Goal: Information Seeking & Learning: Learn about a topic

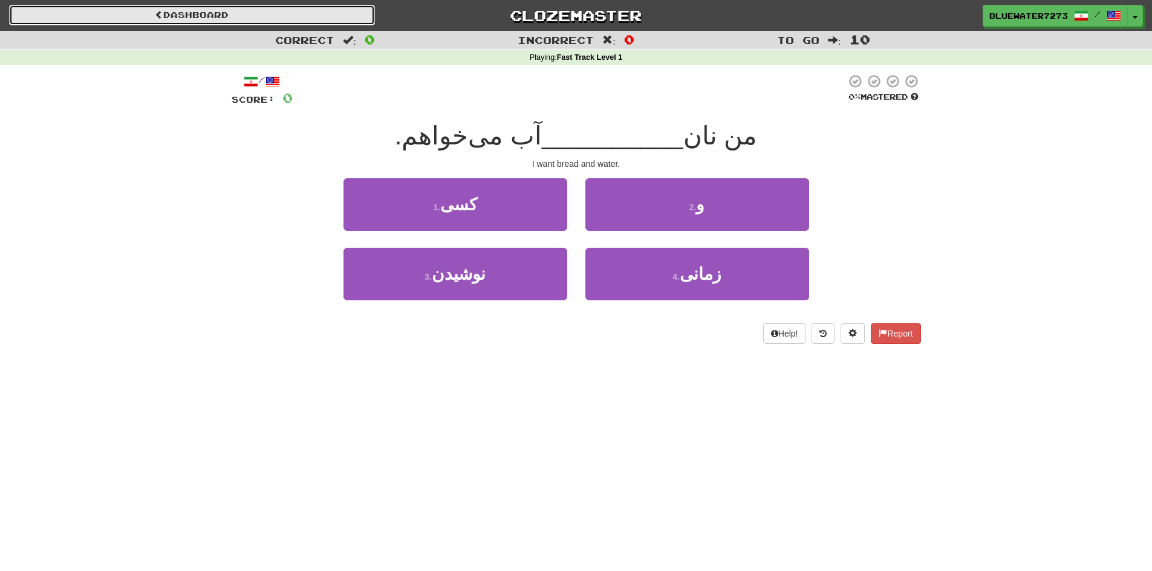
click at [229, 8] on link "Dashboard" at bounding box center [192, 15] width 366 height 21
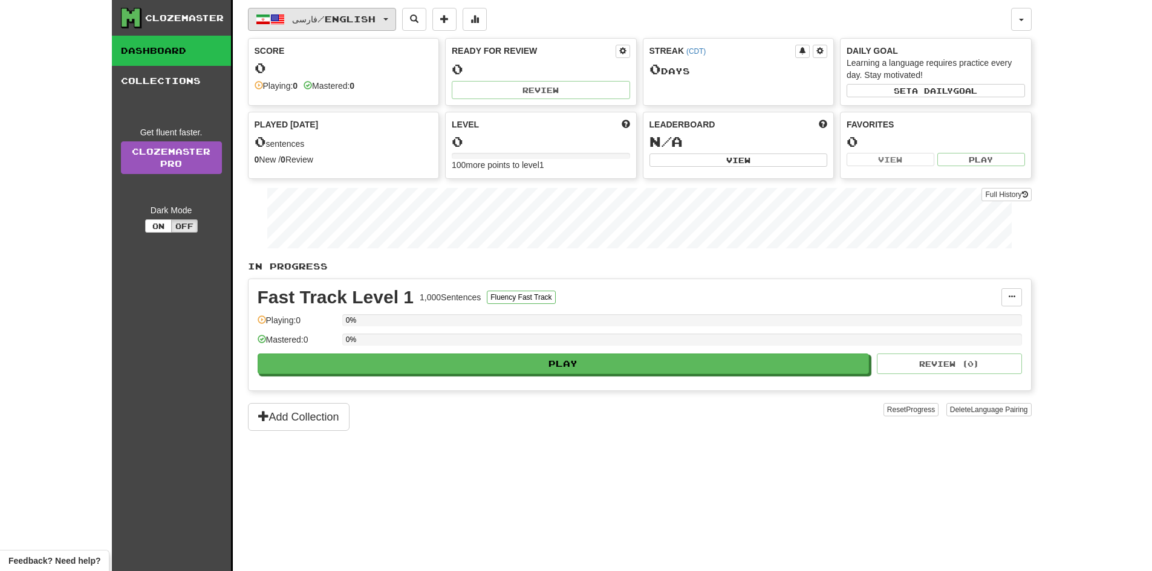
click at [271, 22] on span "button" at bounding box center [277, 19] width 15 height 15
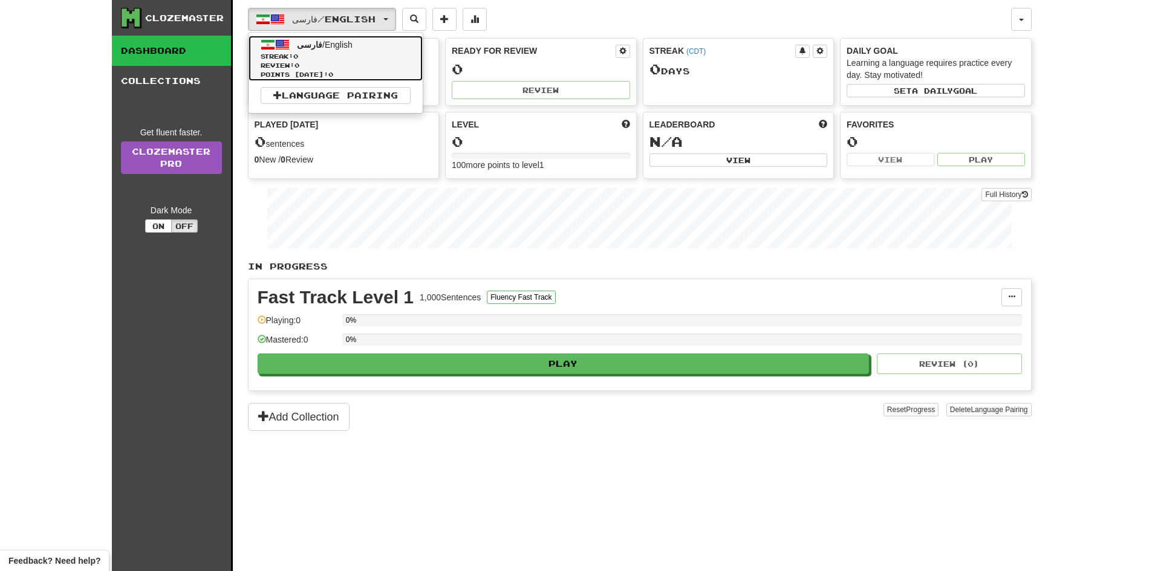
click at [310, 42] on span "فارسی" at bounding box center [309, 45] width 25 height 10
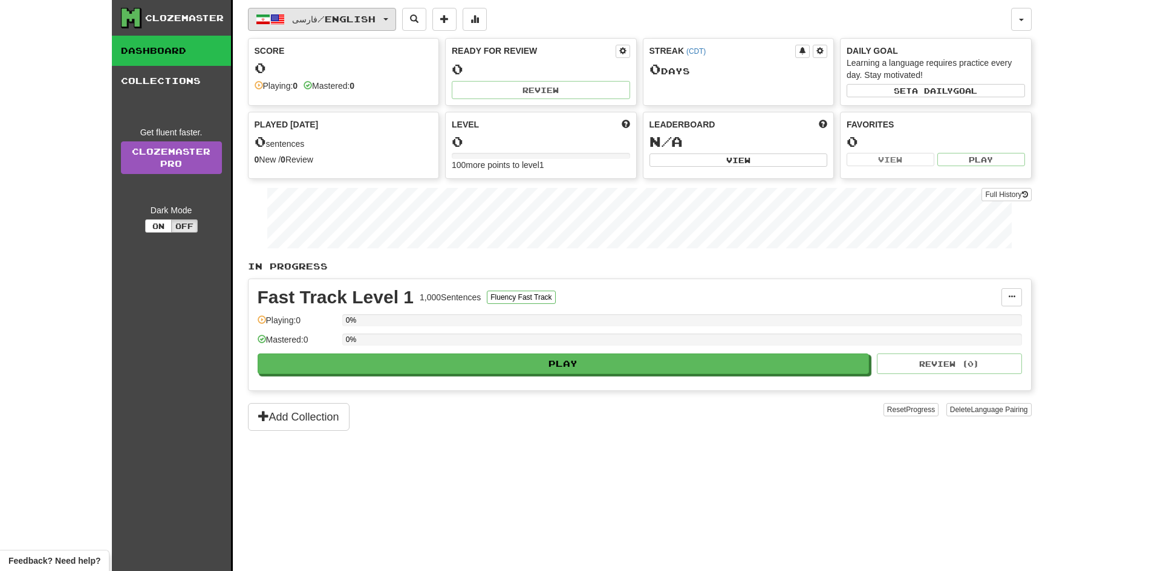
click at [326, 13] on button "فارسی / English" at bounding box center [322, 19] width 148 height 23
click at [340, 96] on link "Language Pairing" at bounding box center [336, 95] width 150 height 17
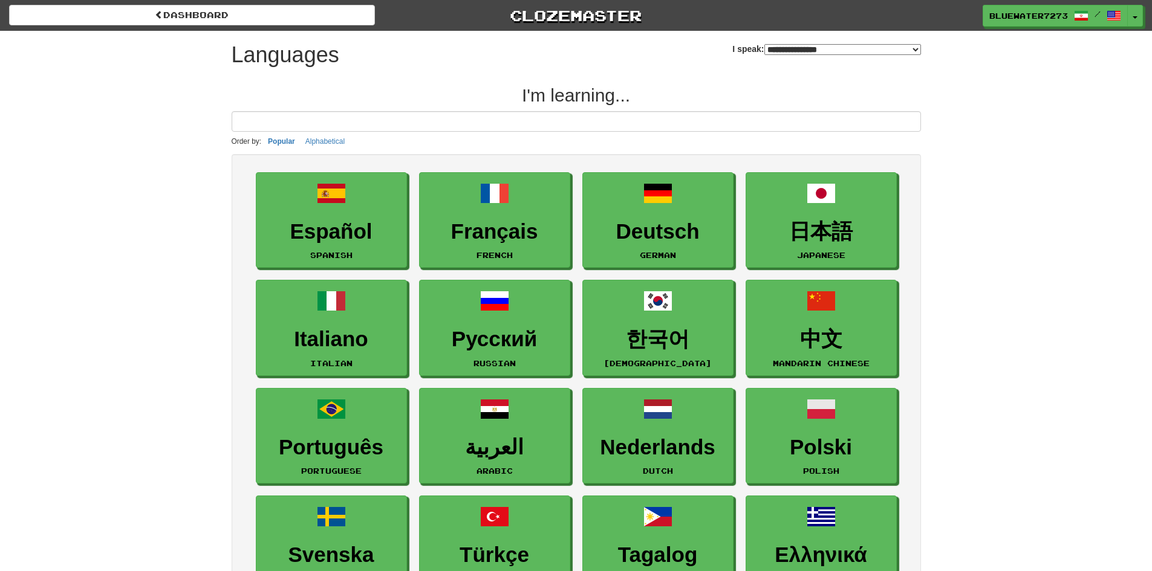
select select "*******"
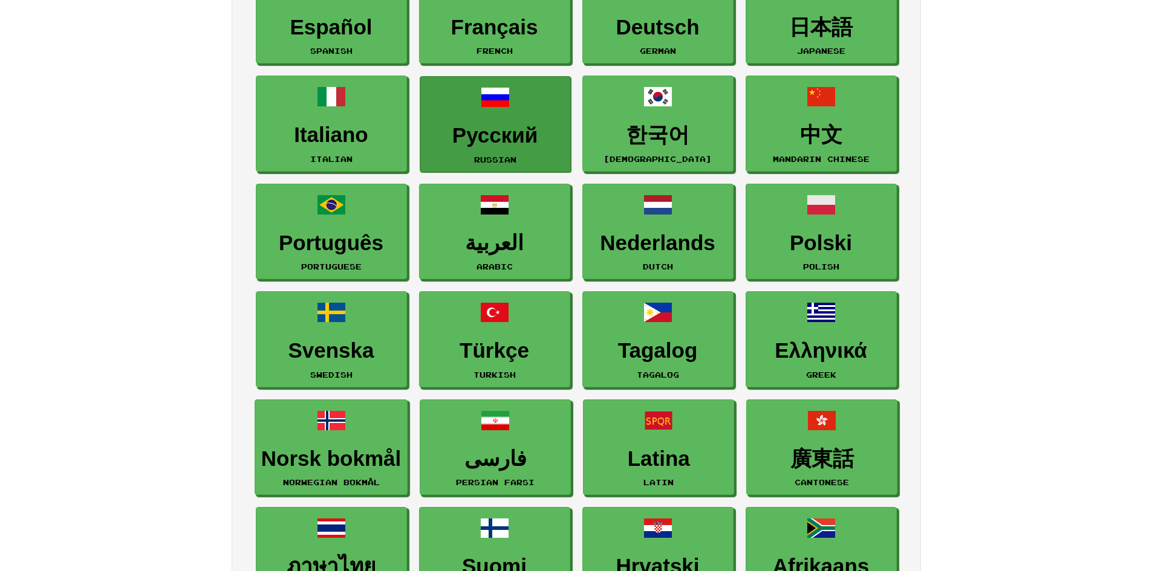
scroll to position [242, 0]
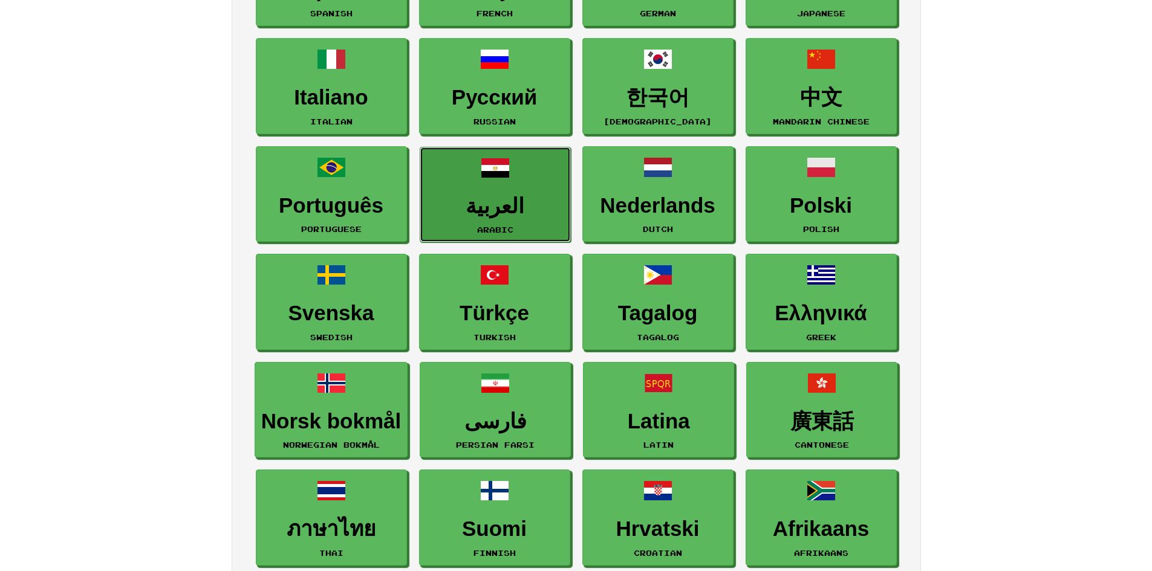
click at [501, 189] on link "العربية Arabic" at bounding box center [495, 195] width 151 height 96
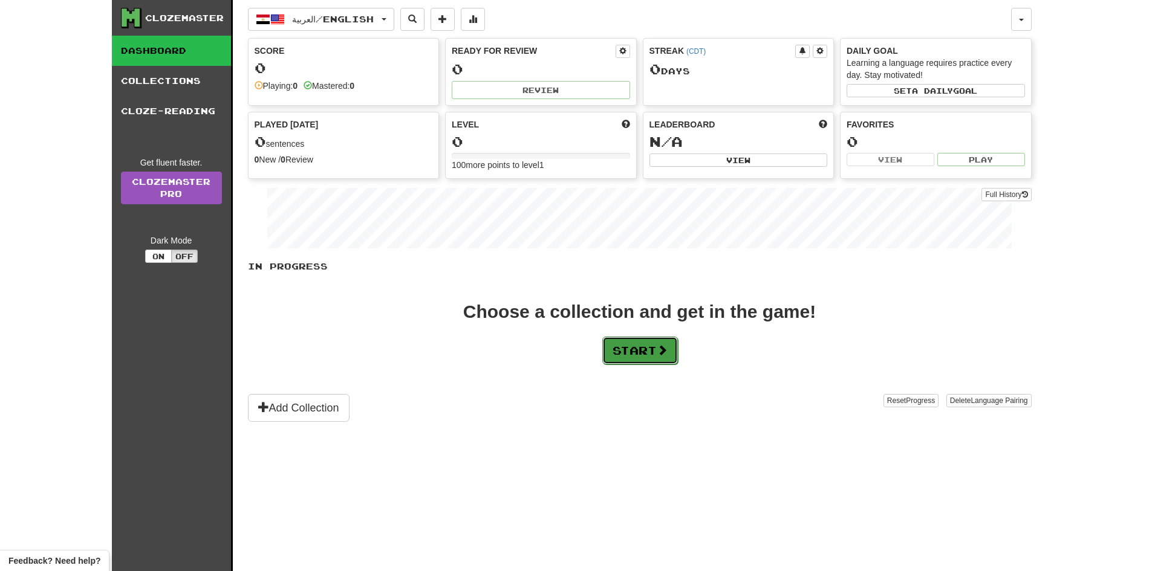
click at [647, 348] on button "Start" at bounding box center [640, 351] width 76 height 28
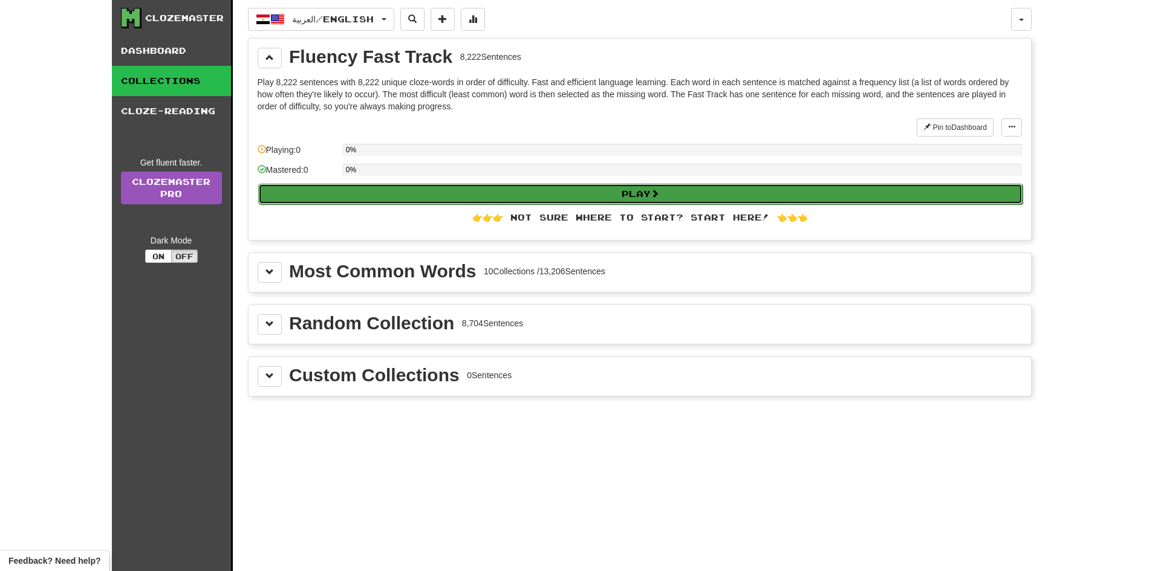
click at [560, 202] on button "Play" at bounding box center [640, 194] width 764 height 21
select select "**"
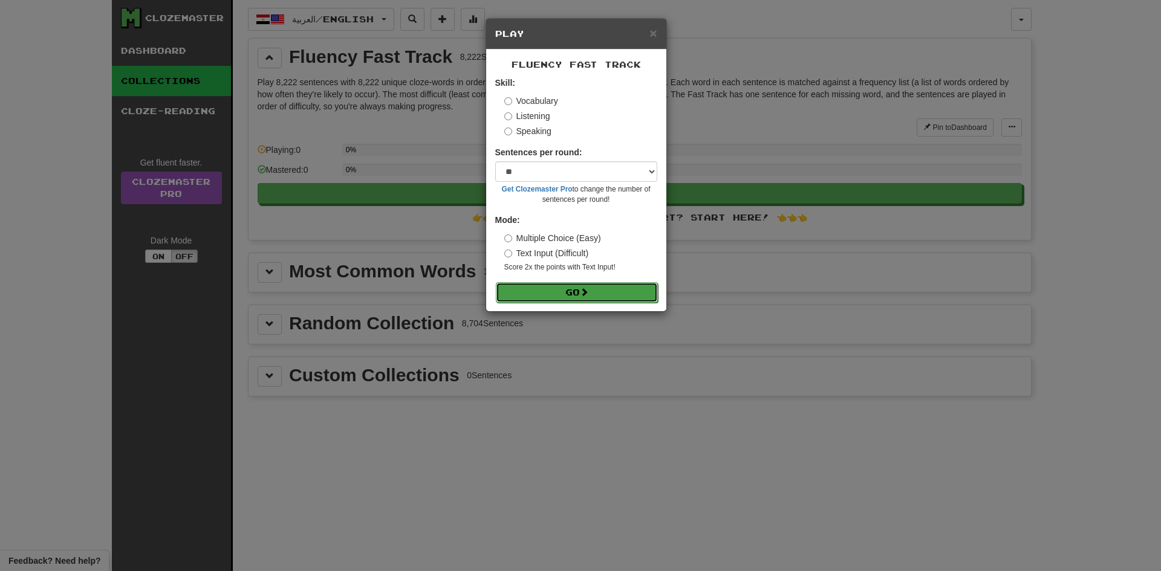
click at [585, 296] on span at bounding box center [584, 292] width 8 height 8
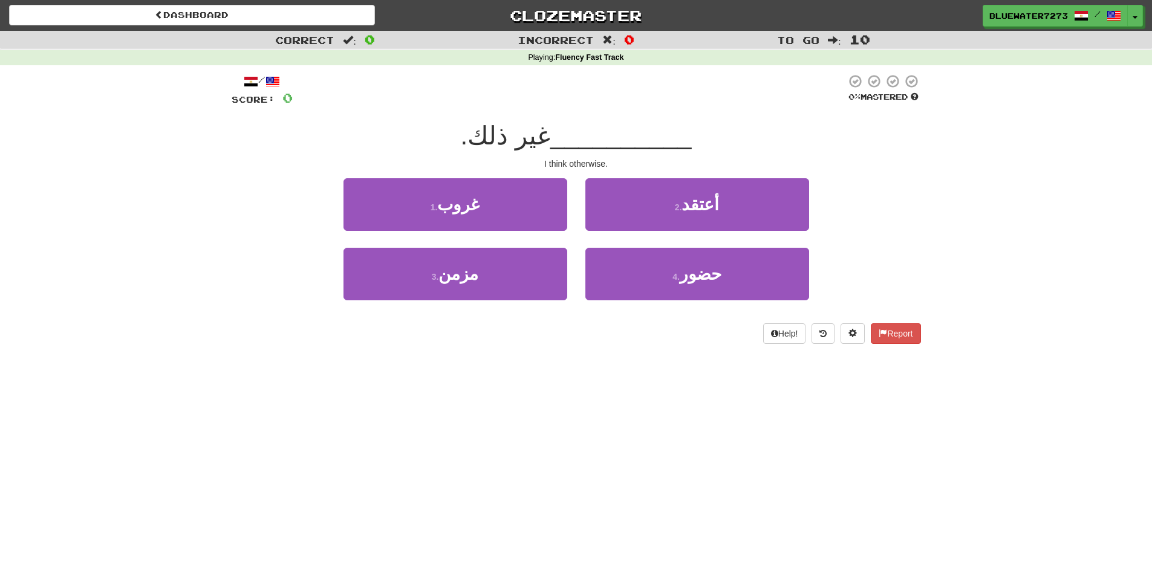
click at [501, 132] on span "غير ذلك." at bounding box center [505, 136] width 89 height 28
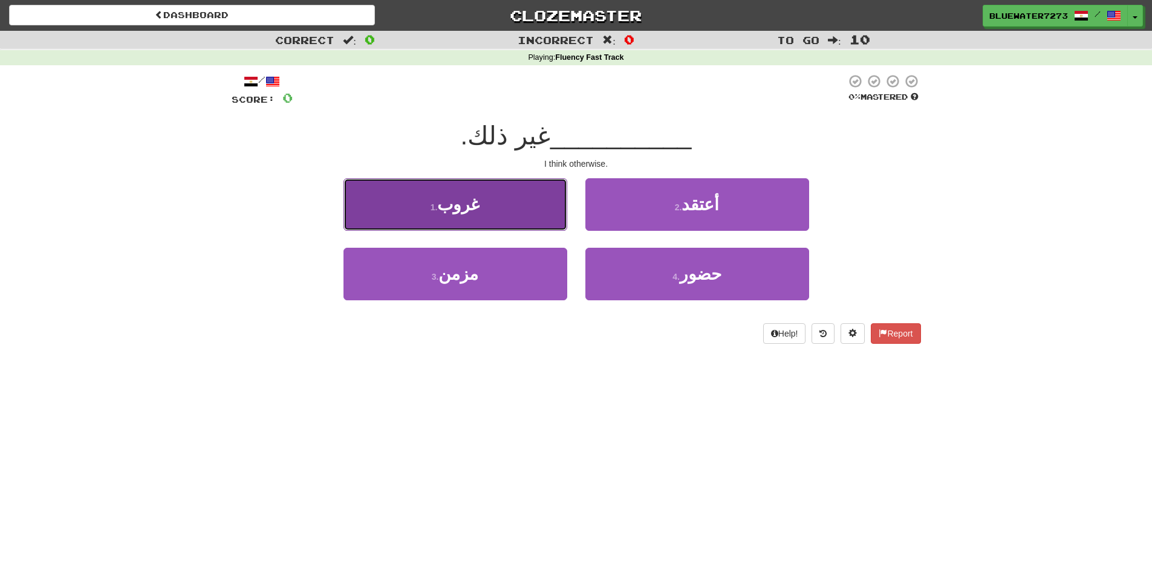
click at [530, 192] on button "1 . غروب" at bounding box center [455, 204] width 224 height 53
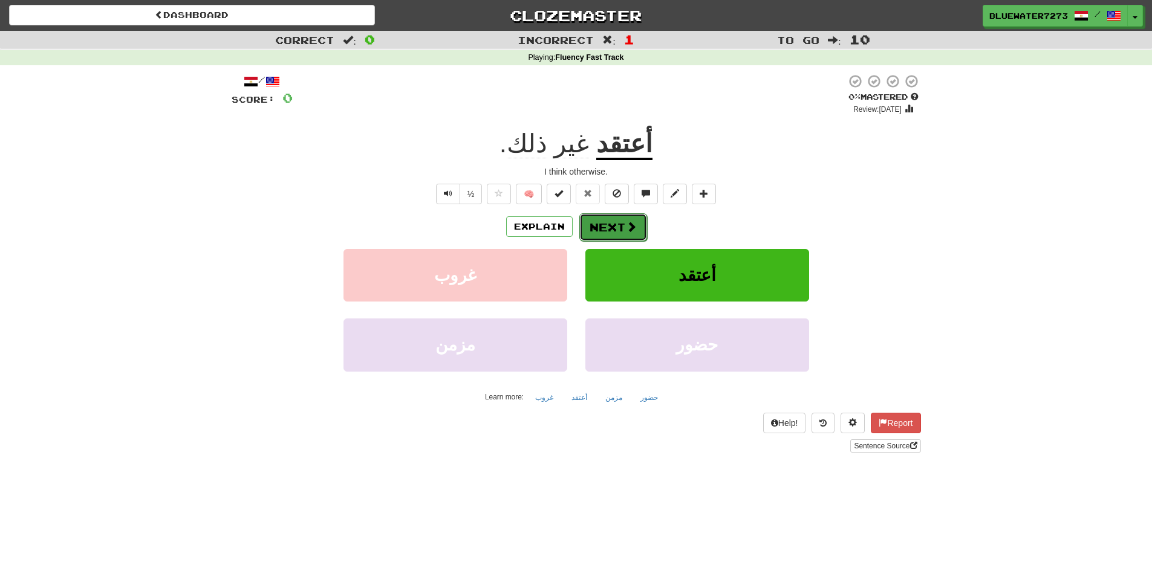
click at [598, 225] on button "Next" at bounding box center [613, 227] width 68 height 28
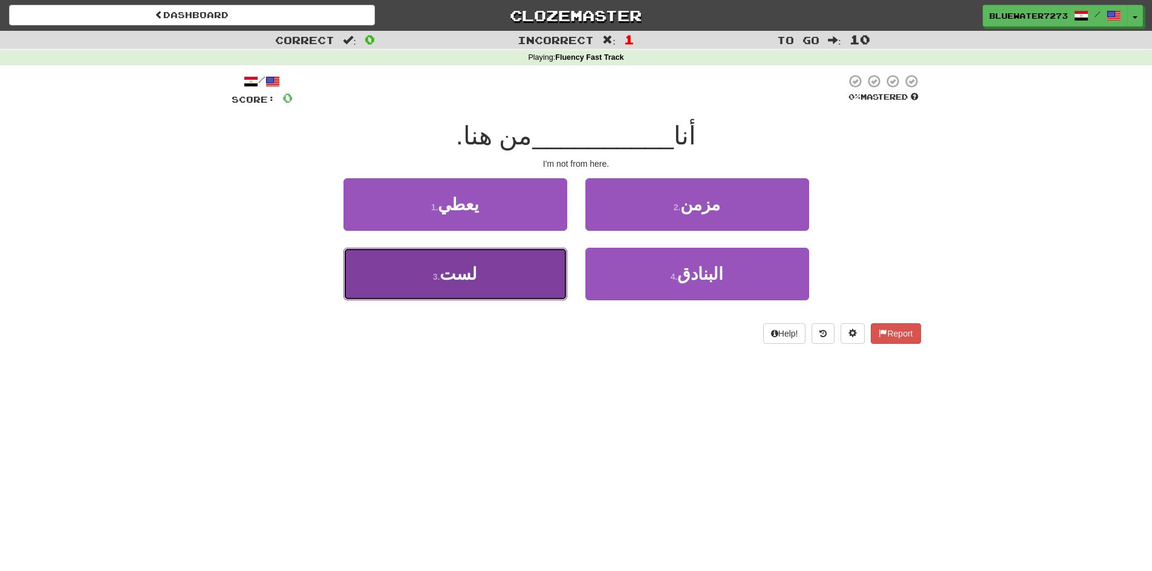
click at [548, 267] on button "3 . لست" at bounding box center [455, 274] width 224 height 53
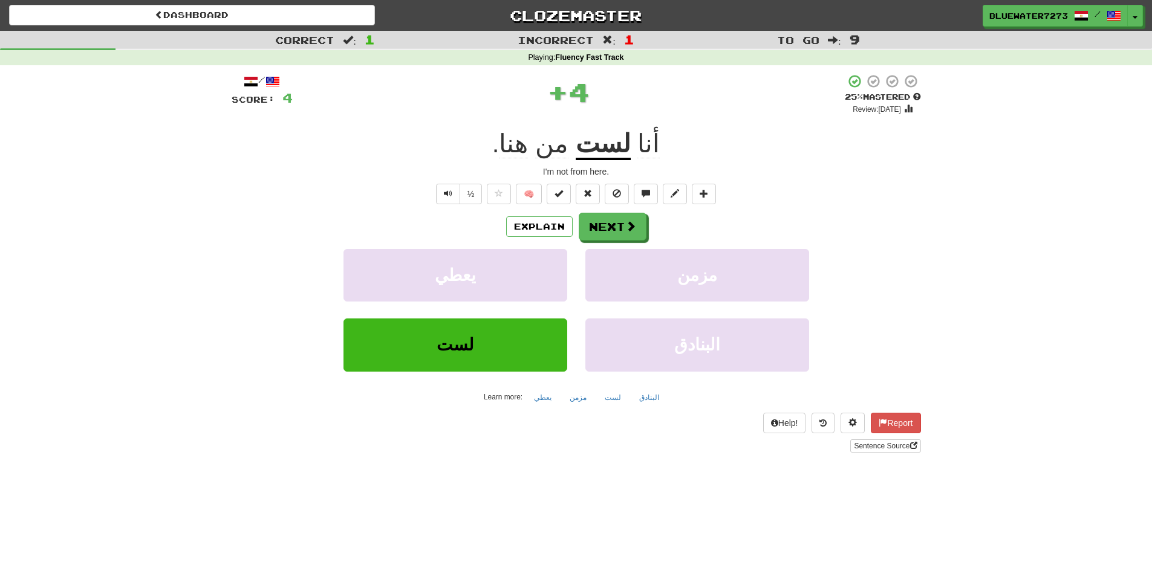
click at [615, 145] on u "لست" at bounding box center [603, 144] width 55 height 31
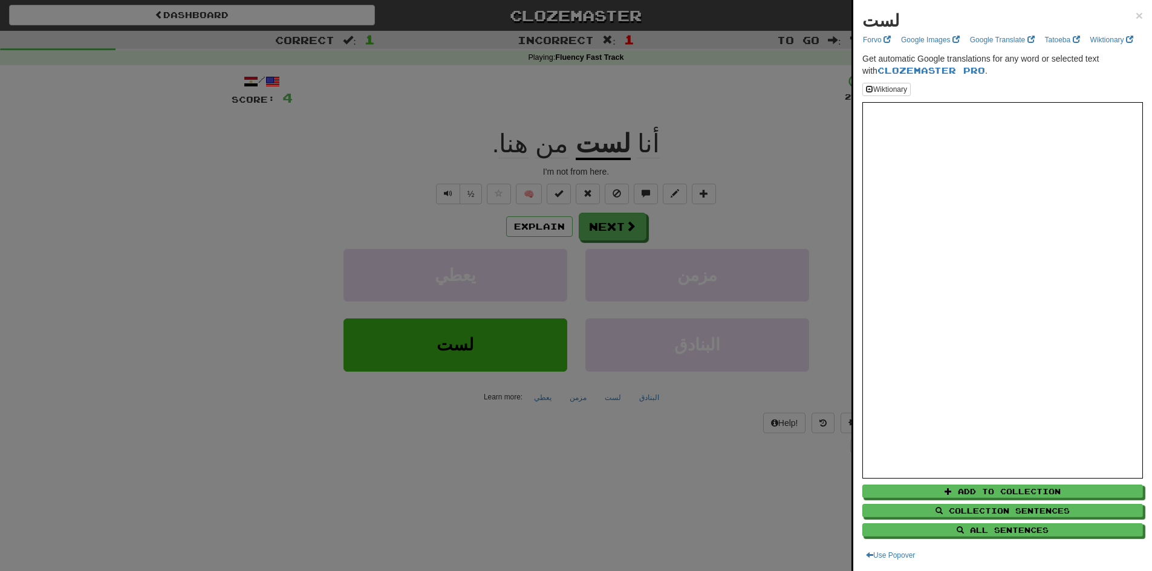
click at [1138, 10] on div "لست × Forvo Google Images Google Translate Tatoeba Wiktionary Get automatic Goo…" at bounding box center [1002, 285] width 299 height 571
click at [1135, 13] on span "×" at bounding box center [1138, 15] width 7 height 14
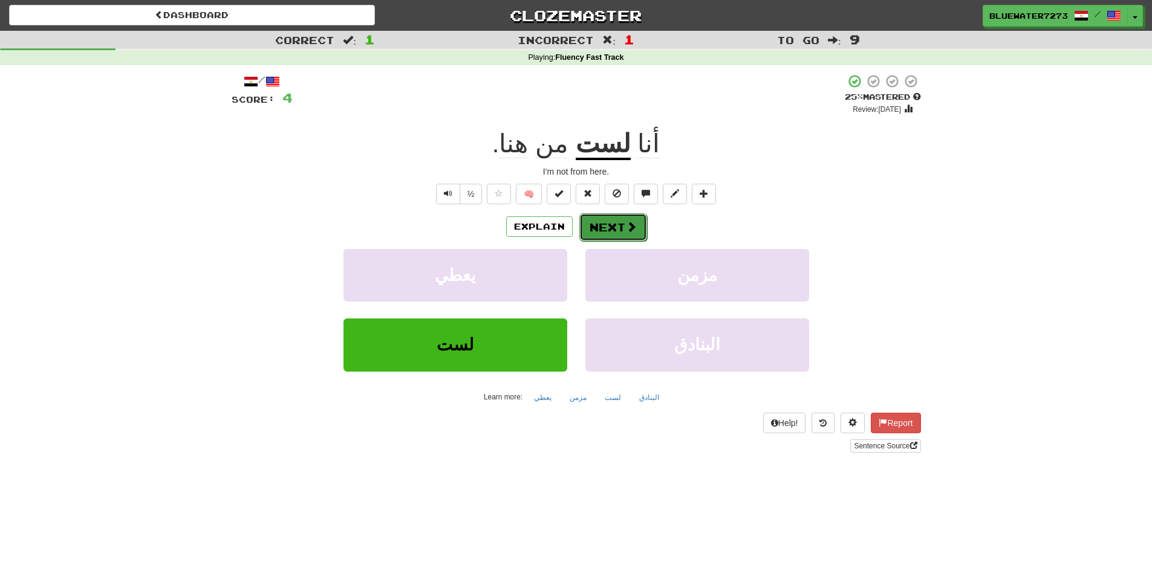
click at [619, 229] on button "Next" at bounding box center [613, 227] width 68 height 28
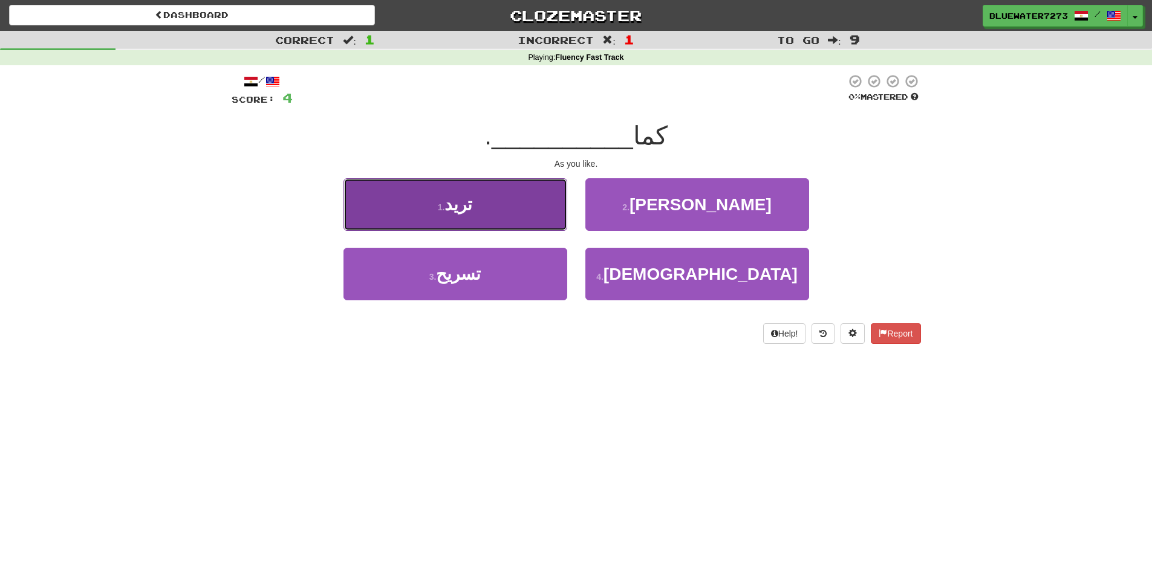
click at [537, 209] on button "1 . تريد" at bounding box center [455, 204] width 224 height 53
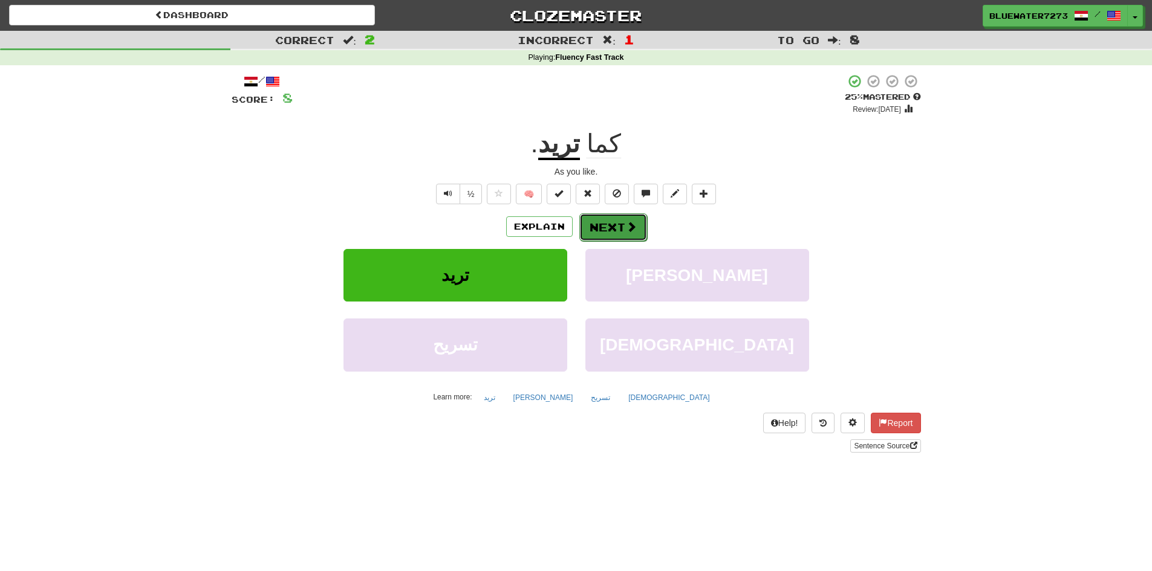
click at [614, 221] on button "Next" at bounding box center [613, 227] width 68 height 28
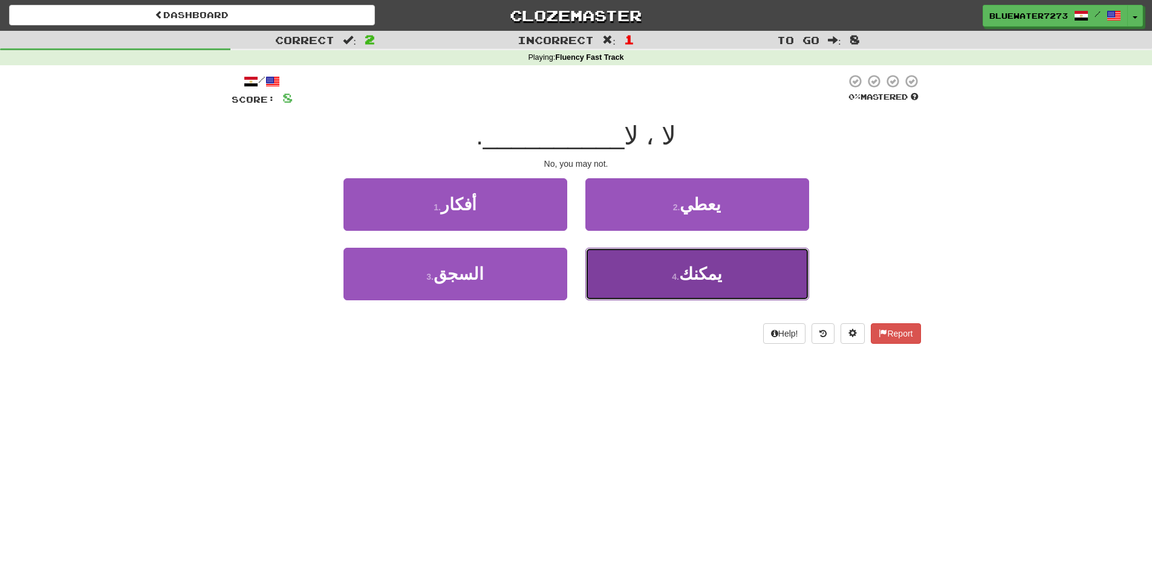
click at [621, 250] on button "4 . يمكنك" at bounding box center [697, 274] width 224 height 53
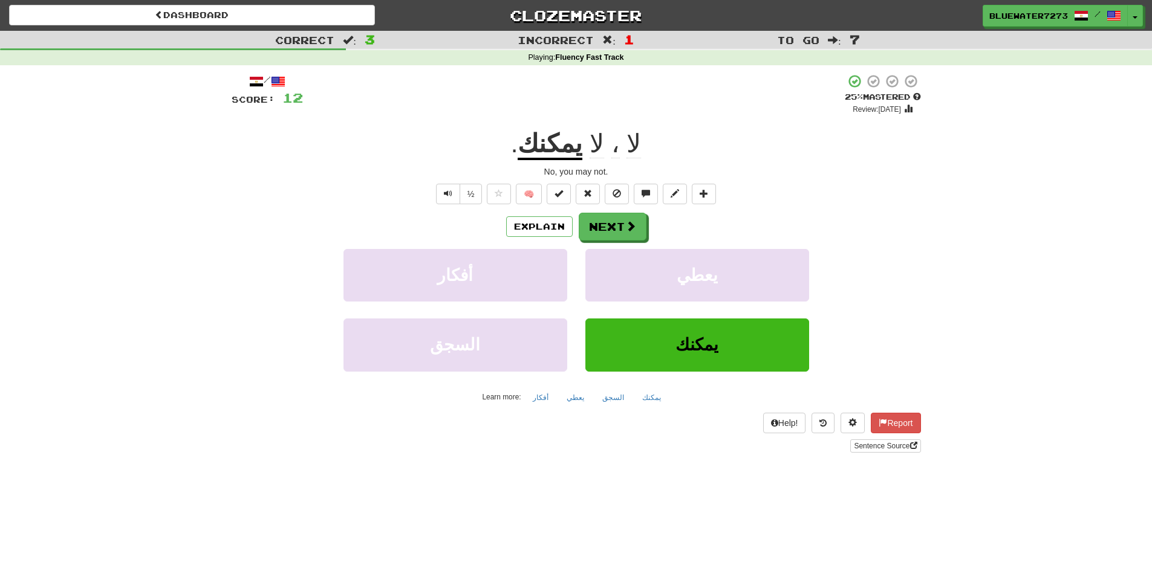
click at [547, 132] on u "يمكنك" at bounding box center [549, 144] width 65 height 31
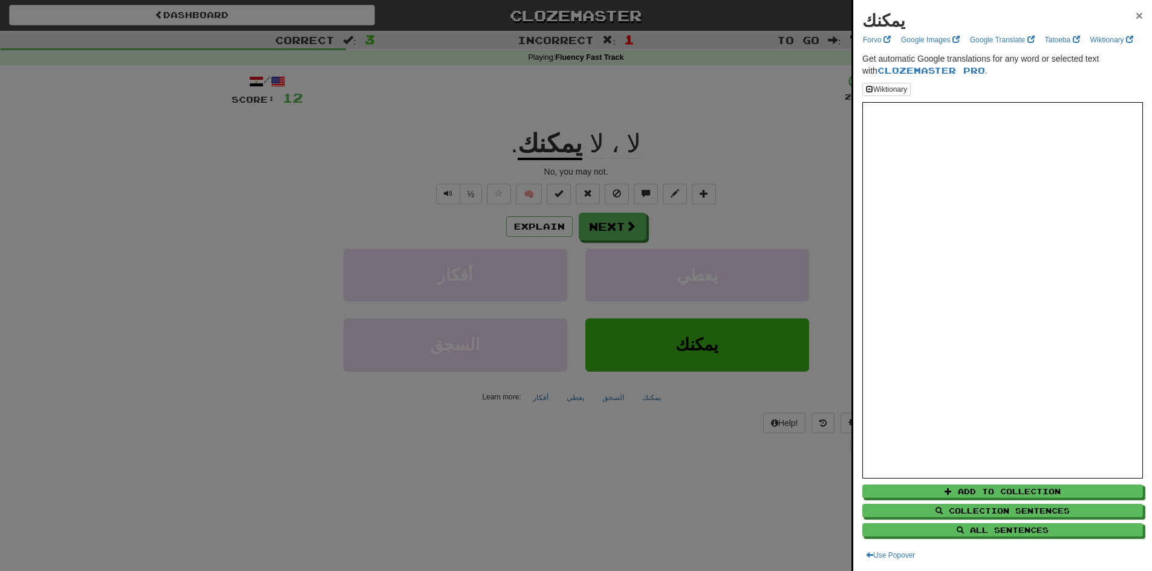
click at [1135, 14] on span "×" at bounding box center [1138, 15] width 7 height 14
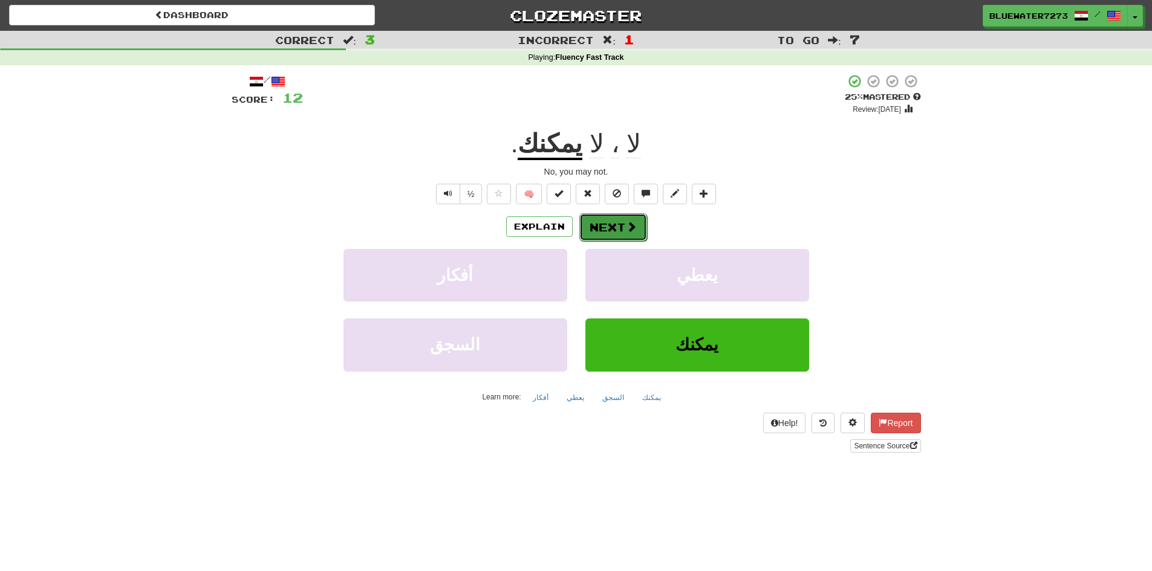
click at [620, 216] on button "Next" at bounding box center [613, 227] width 68 height 28
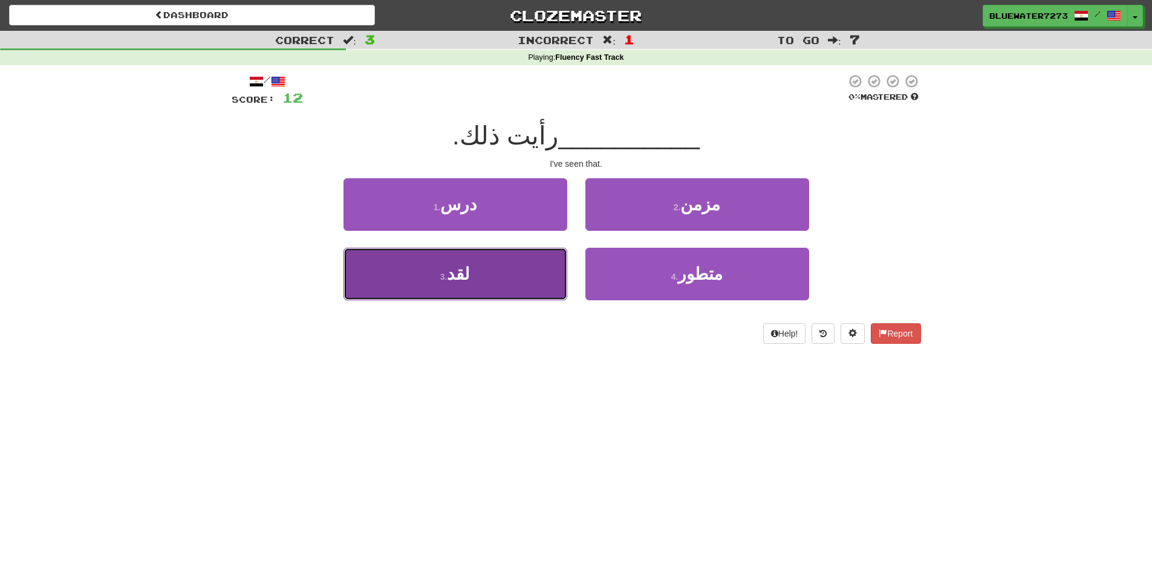
click at [534, 278] on button "3 . لقد" at bounding box center [455, 274] width 224 height 53
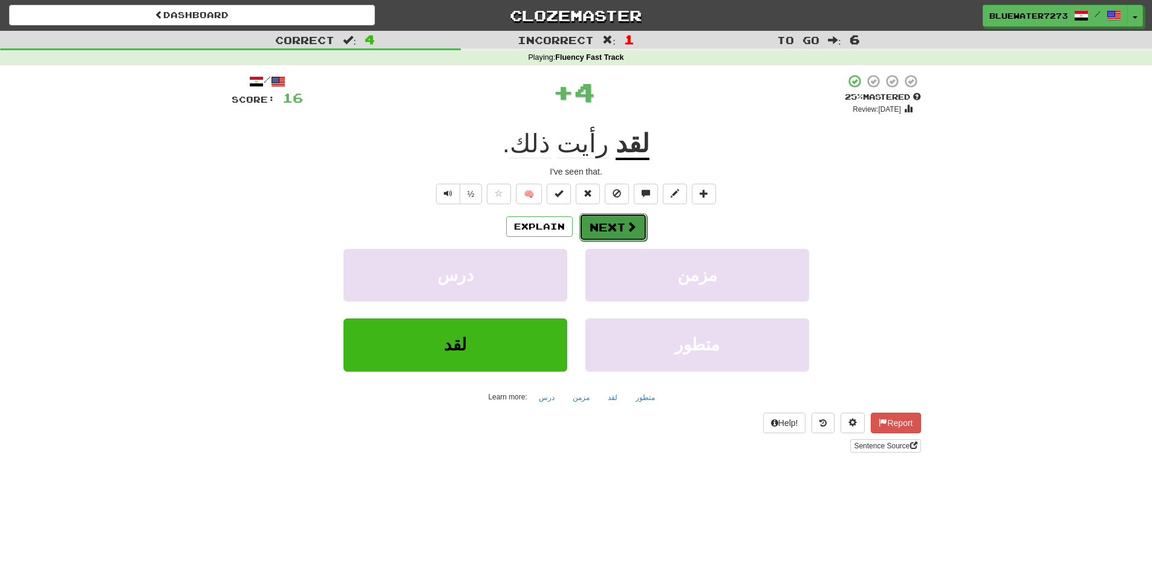
click at [615, 229] on button "Next" at bounding box center [613, 227] width 68 height 28
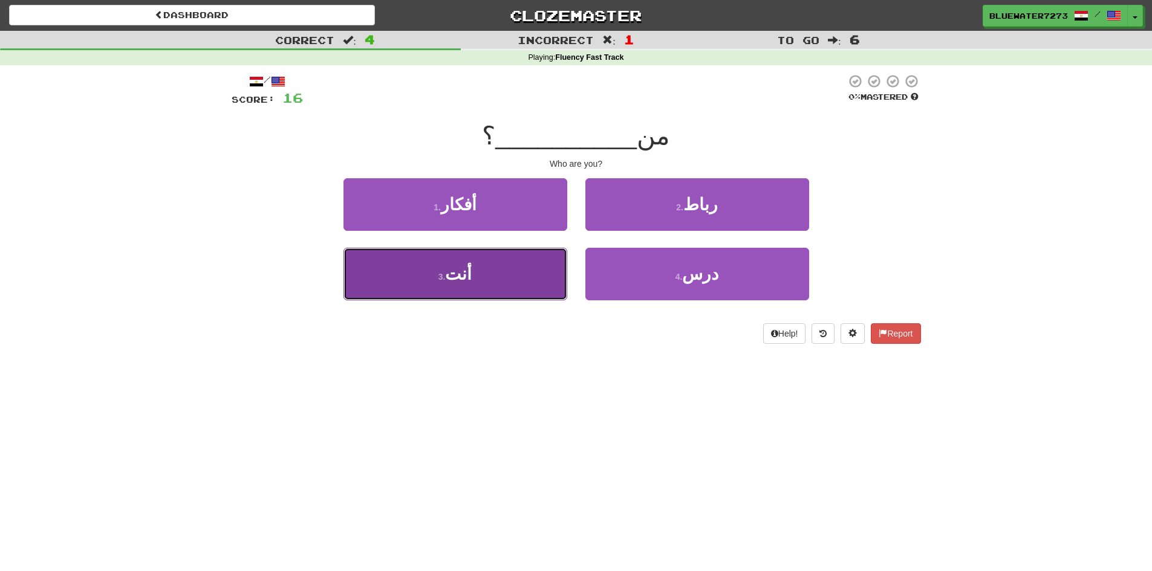
click at [523, 262] on button "3 . أنت" at bounding box center [455, 274] width 224 height 53
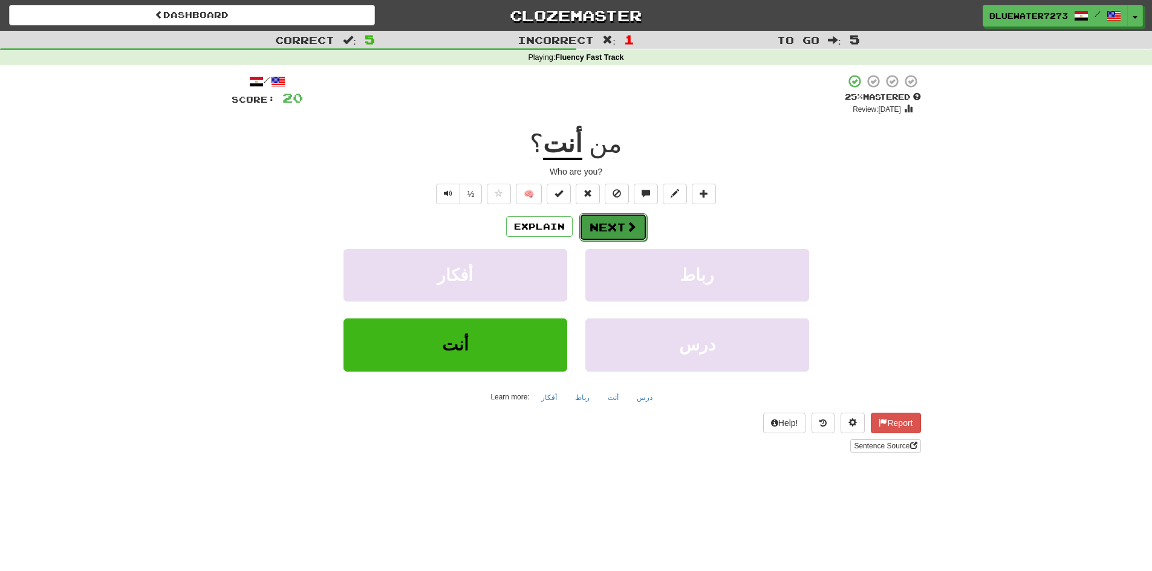
click at [591, 227] on button "Next" at bounding box center [613, 227] width 68 height 28
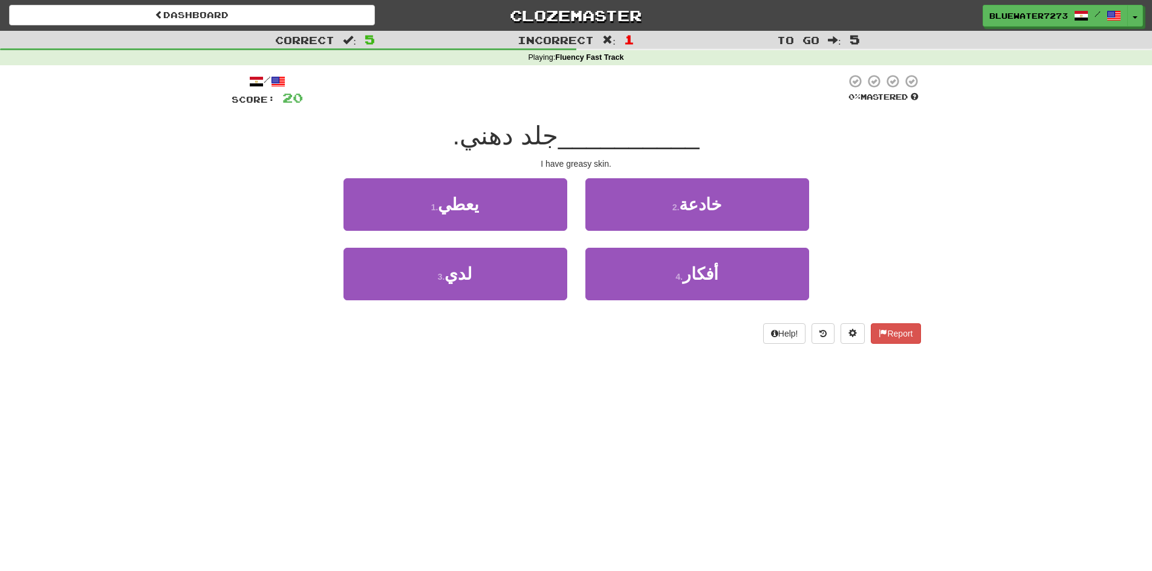
click at [235, 285] on div "3 . لدي 4 . أفكار" at bounding box center [575, 283] width 725 height 70
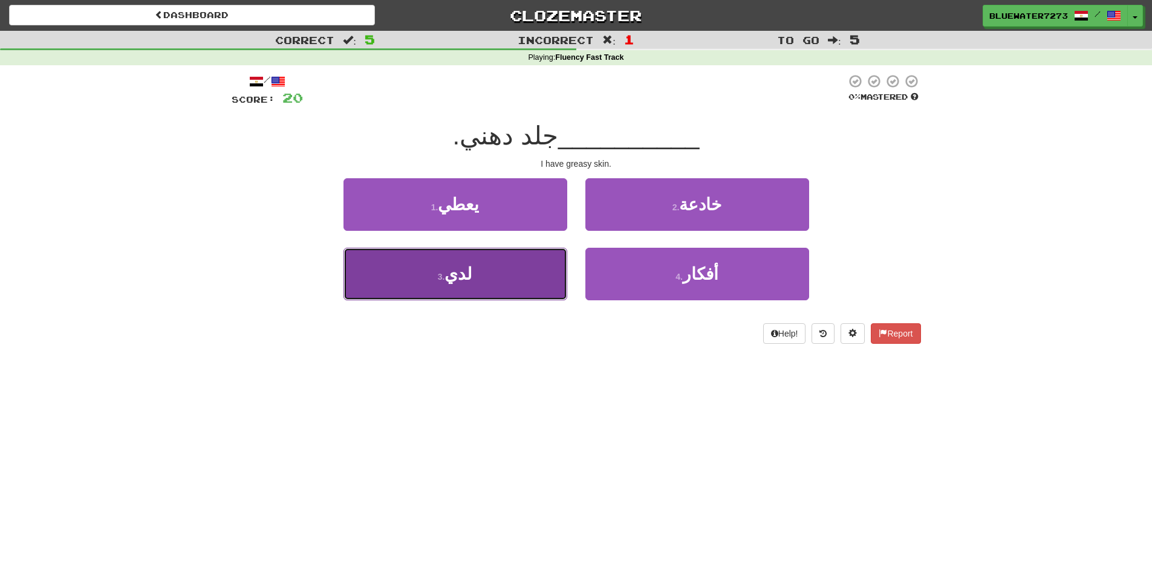
click at [475, 265] on button "3 . لدي" at bounding box center [455, 274] width 224 height 53
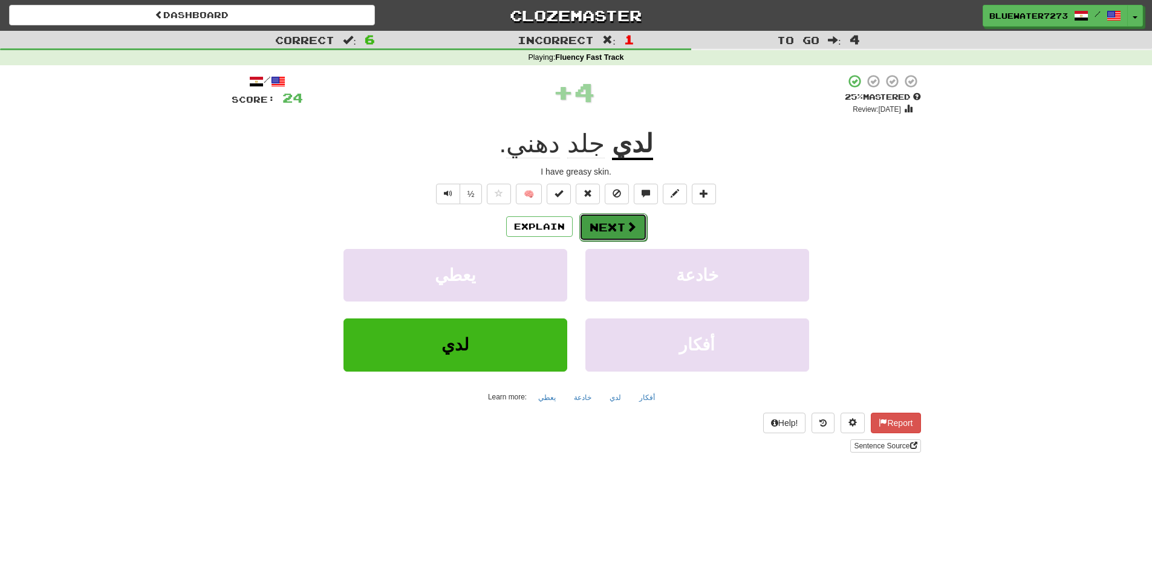
click at [611, 225] on button "Next" at bounding box center [613, 227] width 68 height 28
